Goal: Transaction & Acquisition: Subscribe to service/newsletter

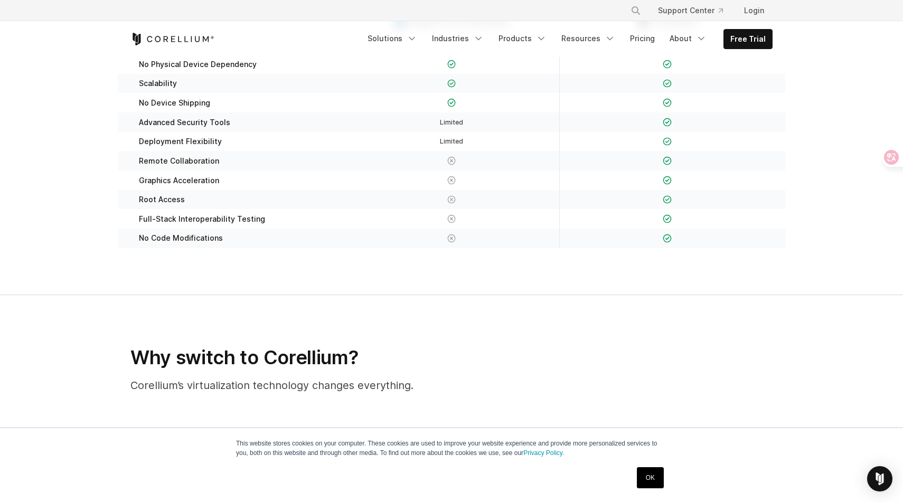
scroll to position [218, 0]
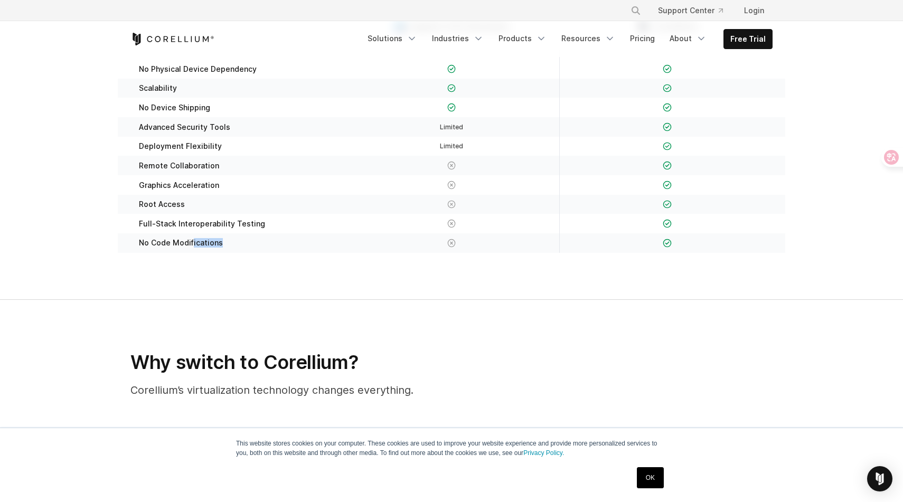
drag, startPoint x: 224, startPoint y: 246, endPoint x: 185, endPoint y: 246, distance: 38.5
click at [185, 246] on div "No Code Modifications" at bounding box center [235, 243] width 215 height 20
click at [197, 290] on section "Apple's iOS Simulator Corellium No Physical Device Dependency Scalability" at bounding box center [451, 143] width 903 height 314
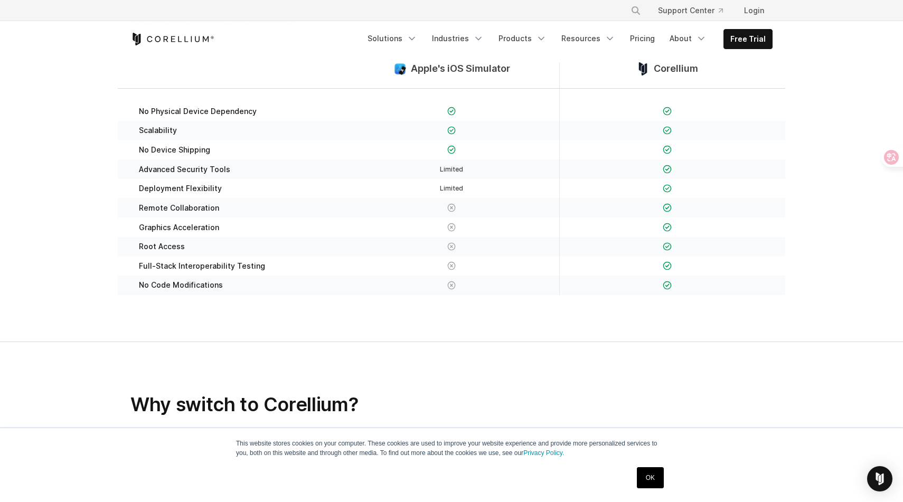
scroll to position [96, 0]
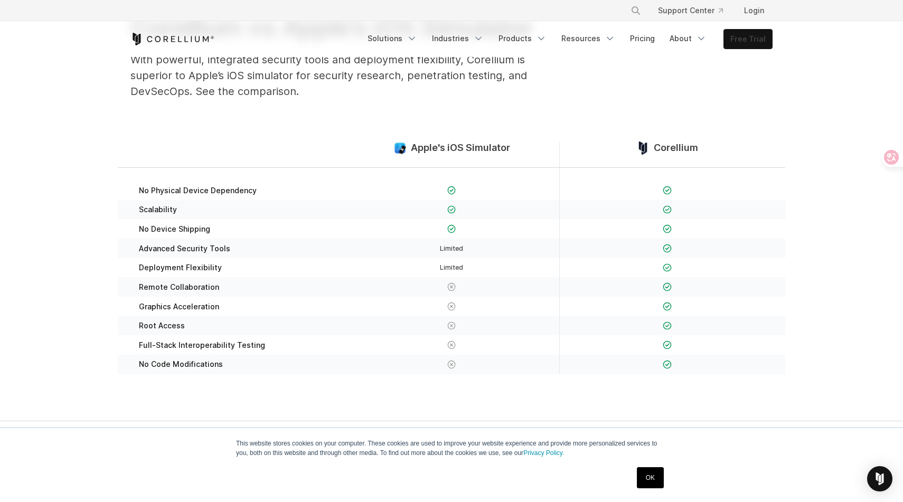
click at [739, 36] on link "Free Trial" at bounding box center [748, 39] width 48 height 19
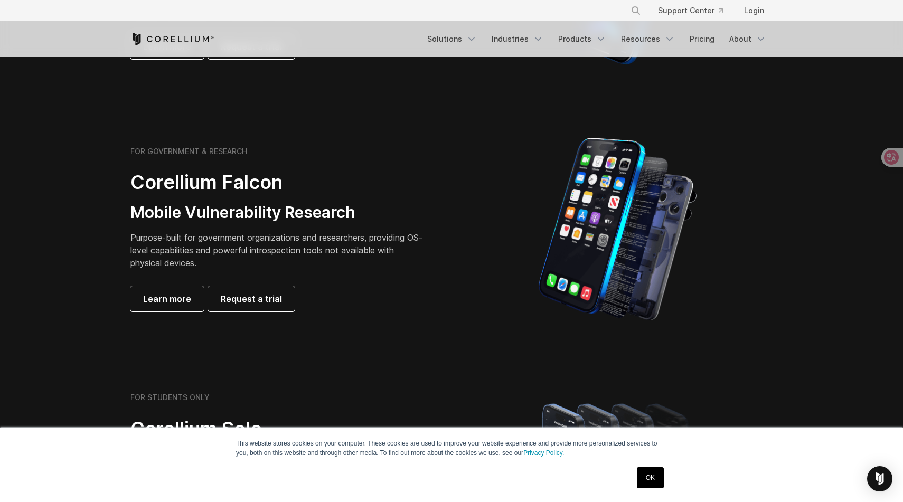
scroll to position [363, 0]
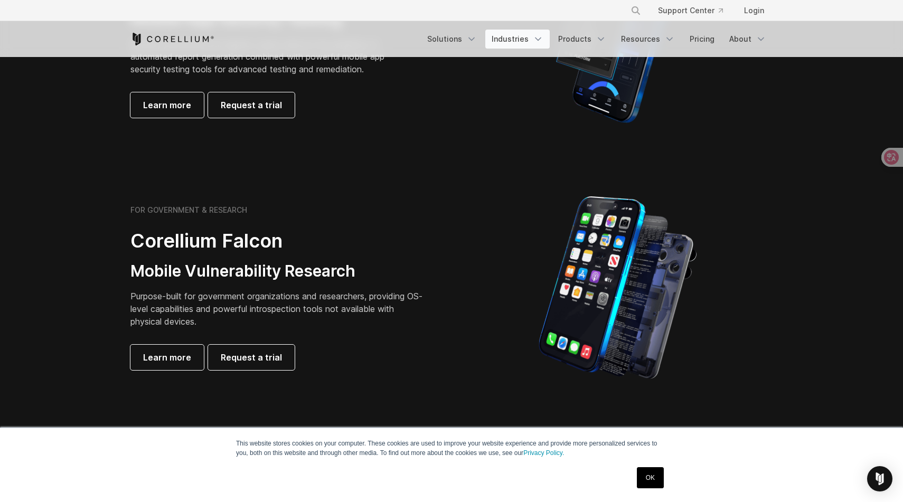
click at [537, 43] on link "Industries" at bounding box center [517, 39] width 64 height 19
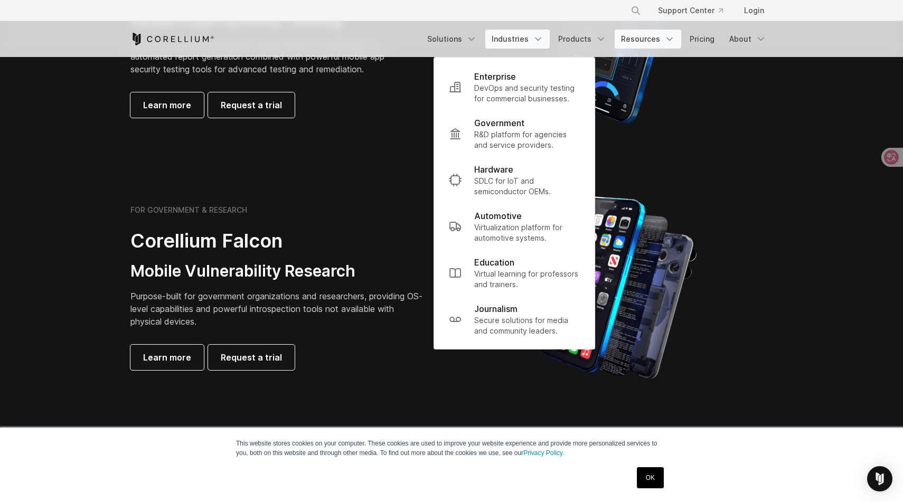
click at [651, 44] on link "Resources" at bounding box center [648, 39] width 67 height 19
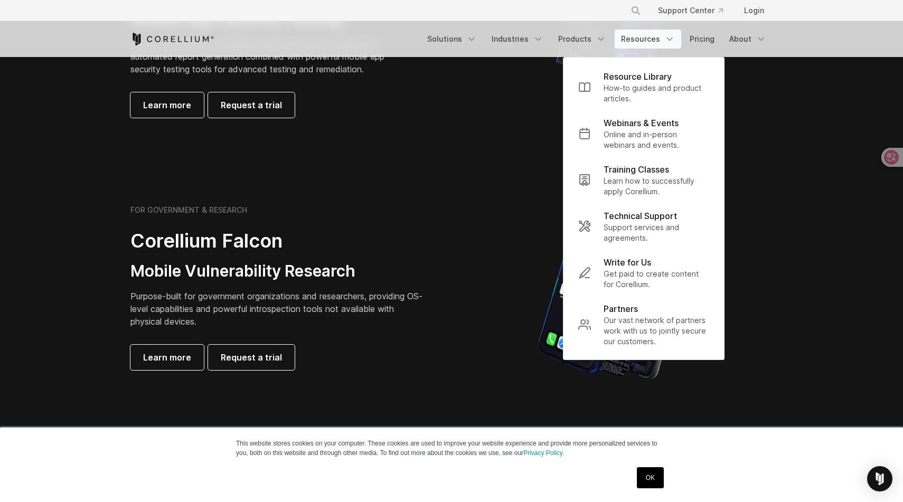
click at [462, 385] on section "FOR GOVERNMENT & RESEARCH Corellium Falcon Mobile Vulnerability Research Purpos…" at bounding box center [451, 288] width 903 height 252
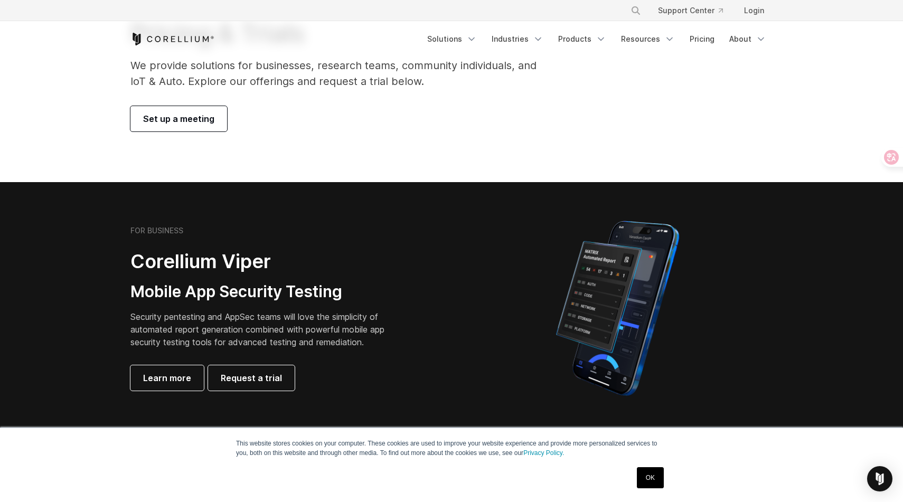
scroll to position [108, 0]
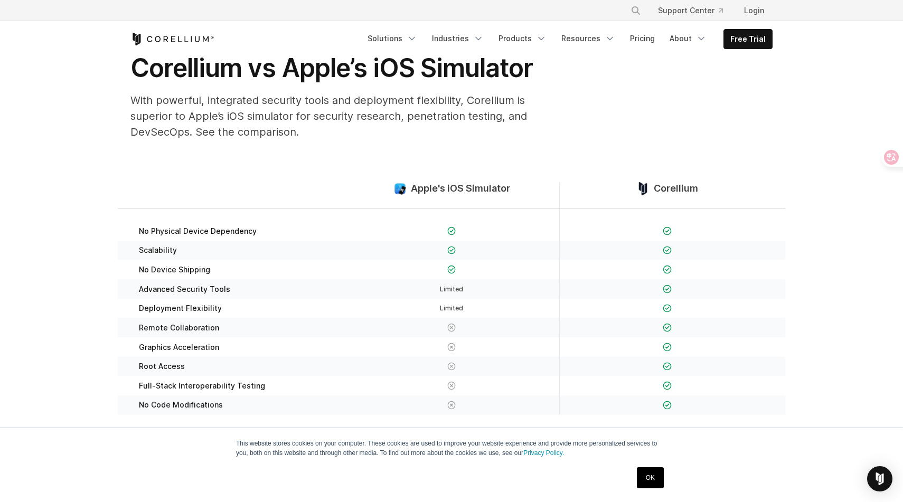
scroll to position [56, 0]
click at [673, 187] on span "Corellium" at bounding box center [676, 188] width 44 height 12
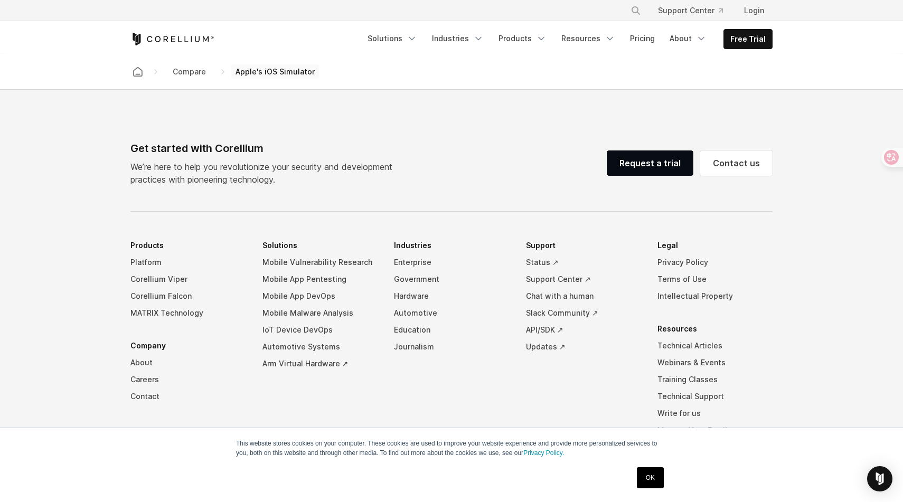
scroll to position [1115, 0]
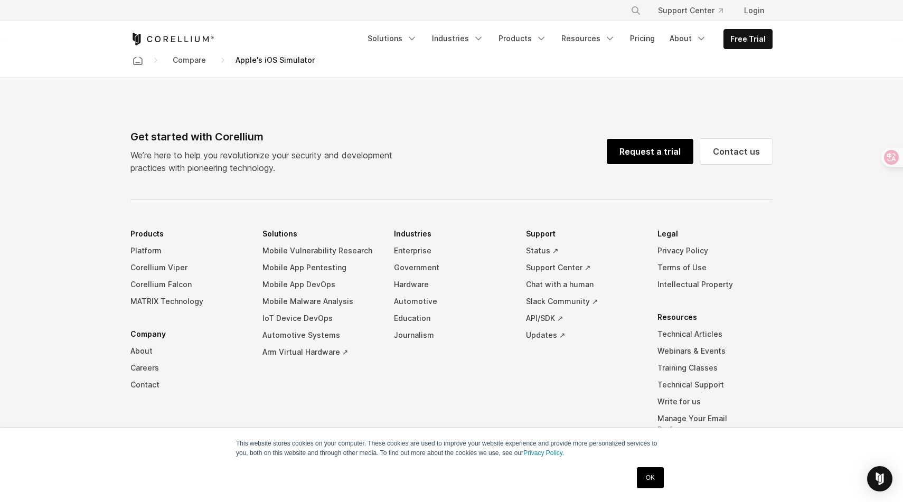
click at [677, 164] on link "Request a trial" at bounding box center [650, 151] width 87 height 25
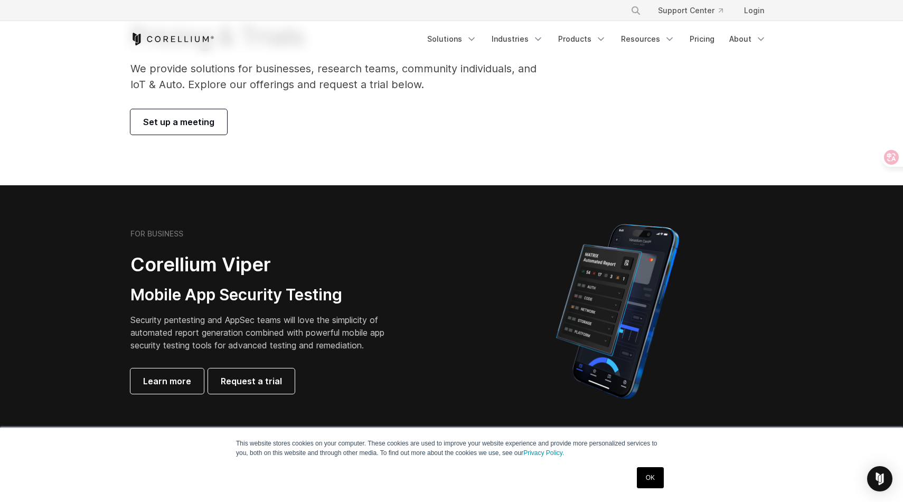
scroll to position [172, 0]
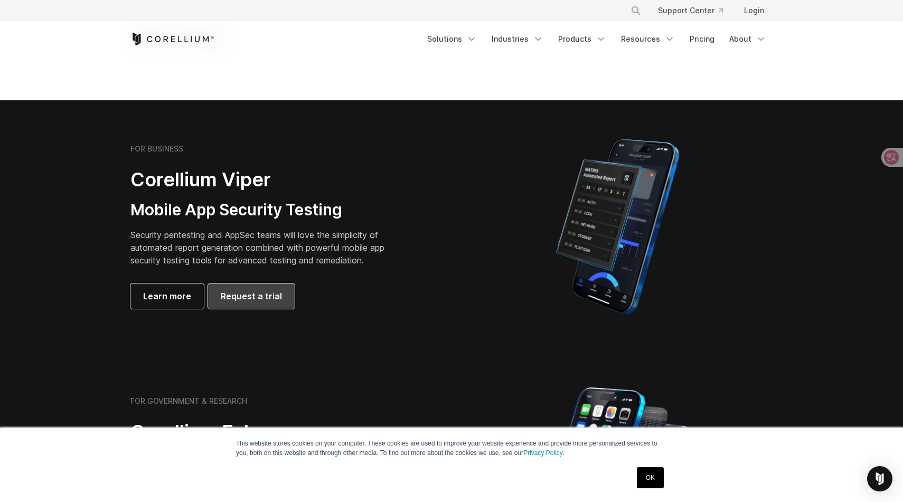
click at [251, 298] on span "Request a trial" at bounding box center [251, 296] width 61 height 13
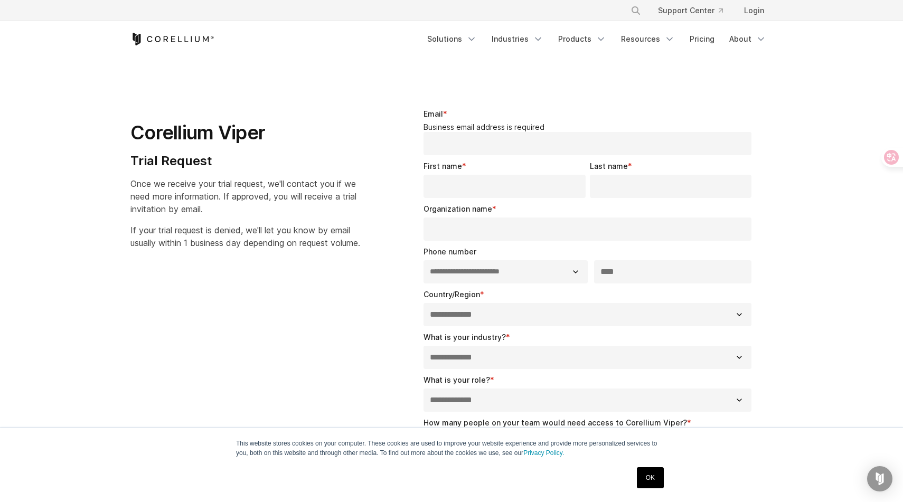
select select "**"
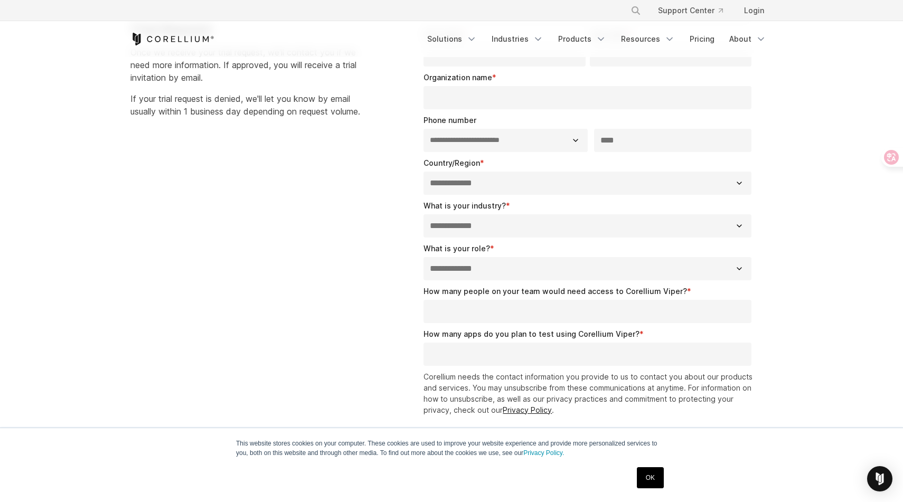
scroll to position [123, 0]
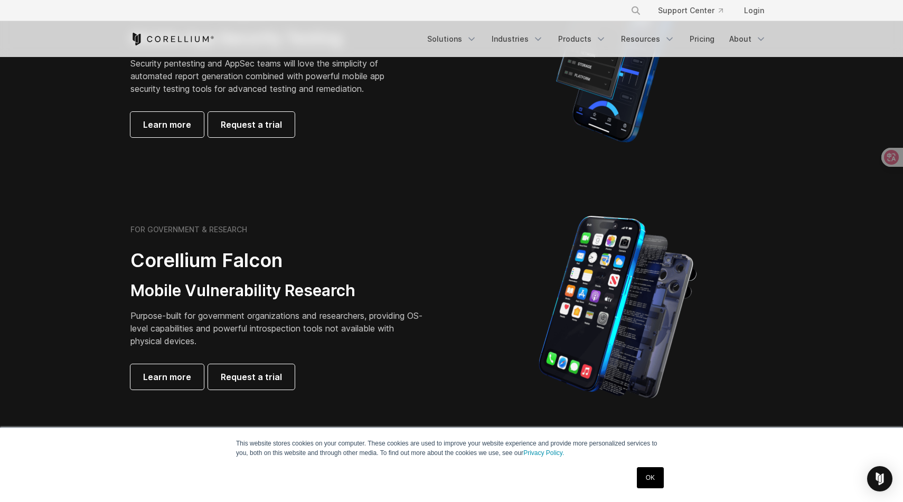
scroll to position [312, 0]
